Goal: Transaction & Acquisition: Book appointment/travel/reservation

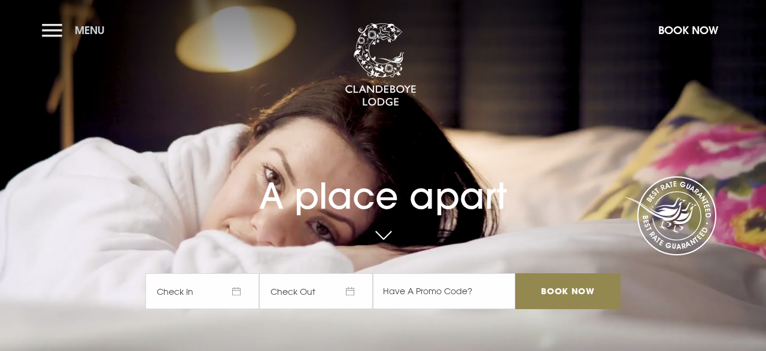
click at [52, 36] on button "Menu" at bounding box center [76, 30] width 69 height 26
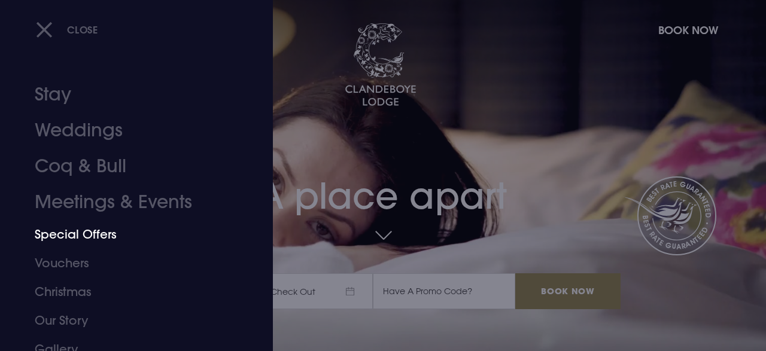
click at [69, 240] on link "Special Offers" at bounding box center [128, 234] width 187 height 29
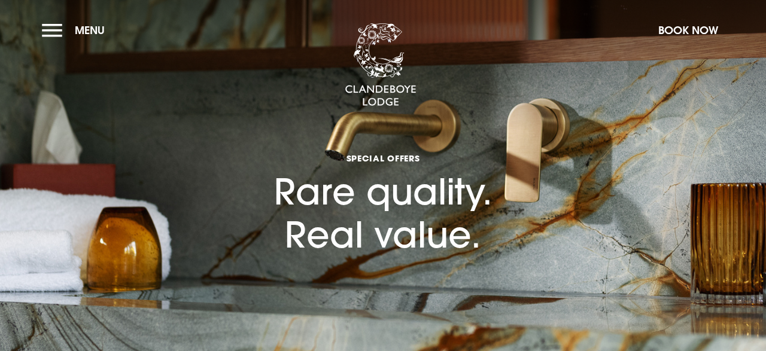
click at [477, 211] on h1 "Special Offers Rare quality. Real value." at bounding box center [383, 183] width 218 height 148
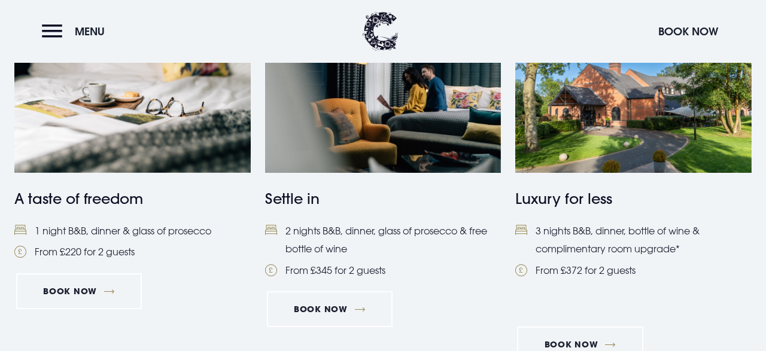
scroll to position [560, 0]
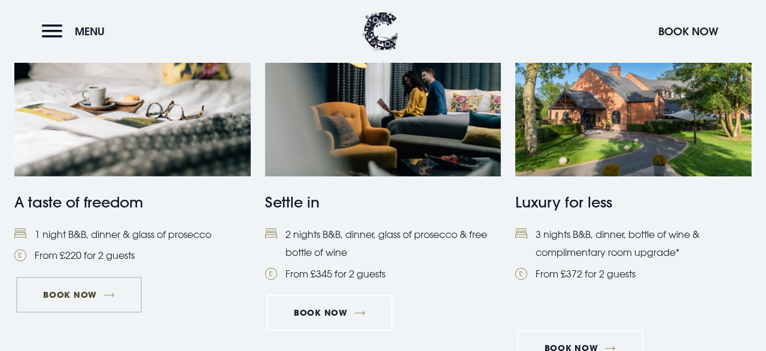
click at [55, 304] on link "Book Now" at bounding box center [79, 295] width 126 height 36
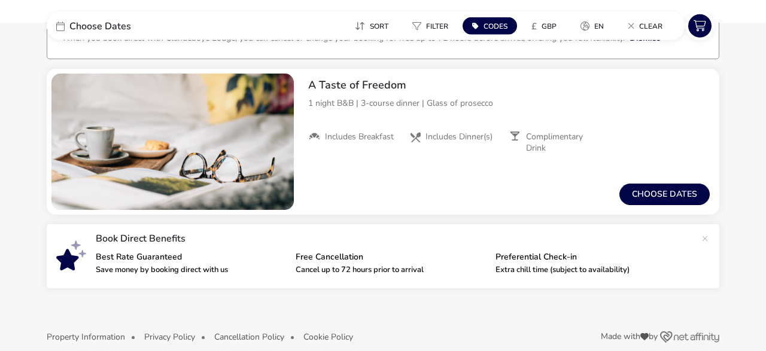
click at [719, 13] on div "Choose Dates Sort Filter Codes £ GBP en Clear" at bounding box center [383, 26] width 672 height 28
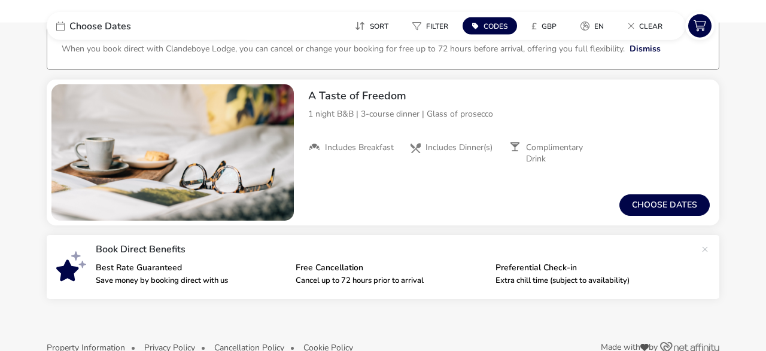
scroll to position [73, 0]
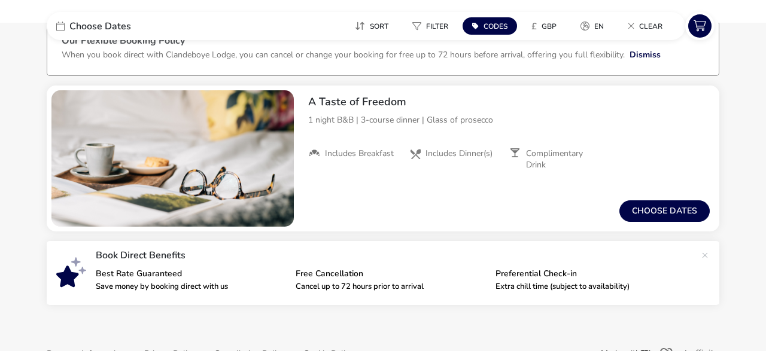
click at [719, 13] on div "Choose Dates Sort Filter Codes £ GBP en Clear" at bounding box center [383, 26] width 672 height 28
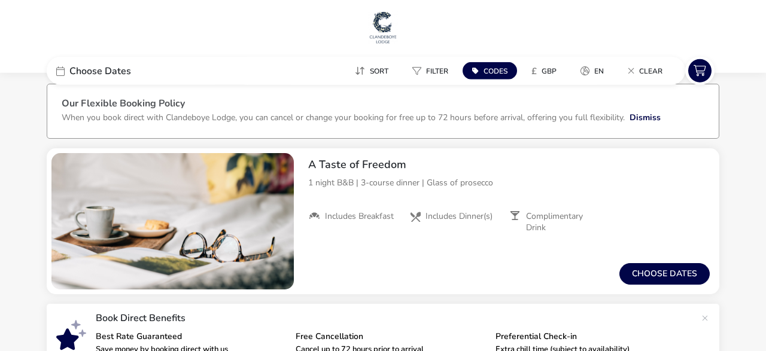
scroll to position [0, 0]
